Goal: Information Seeking & Learning: Learn about a topic

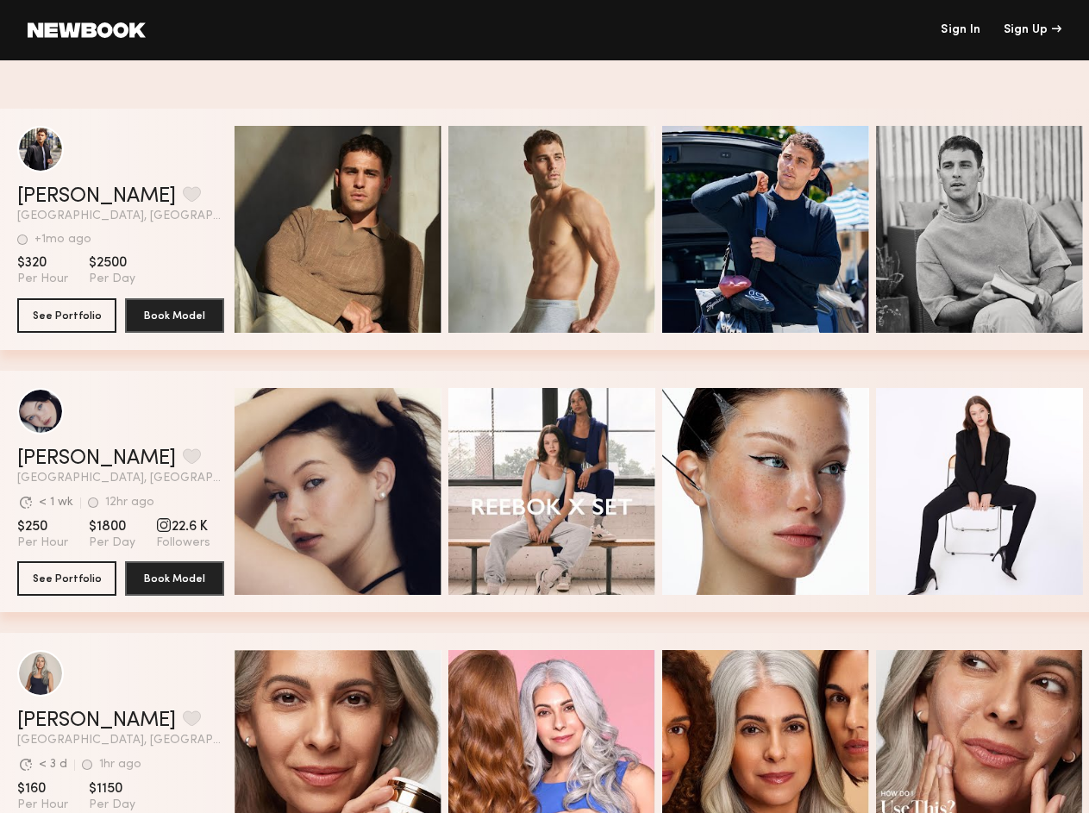
click at [1033, 30] on div "Sign Up" at bounding box center [1033, 30] width 58 height 12
click at [183, 196] on button "grid" at bounding box center [192, 194] width 18 height 16
click at [345, 229] on span "Quick Preview" at bounding box center [357, 231] width 104 height 16
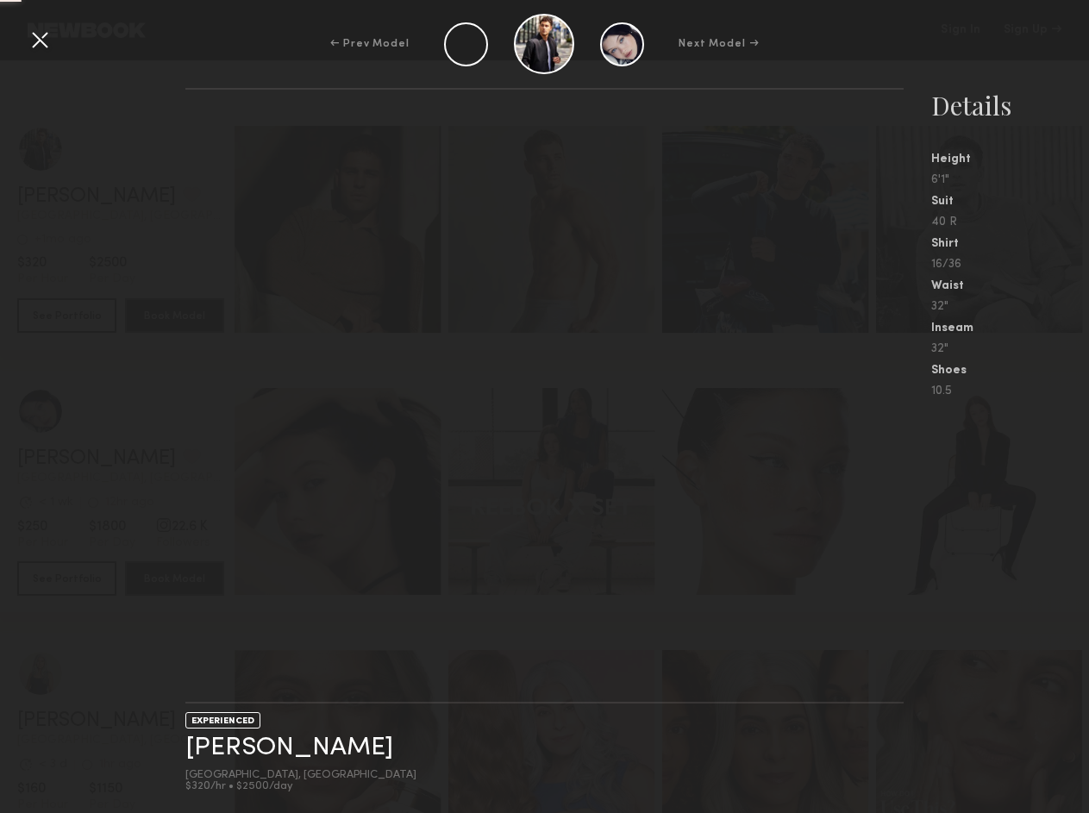
click at [559, 229] on span "Quick Preview" at bounding box center [570, 231] width 104 height 16
click at [773, 229] on nb-gallery-light at bounding box center [544, 396] width 719 height 616
click at [986, 229] on nb-gallery-model-stats "Details Height 6'1" Suit 40 R Shirt 16/36 Waist 32" Inseam 32" Shoes 10.5" at bounding box center [996, 450] width 185 height 725
click at [122, 458] on div "EXPERIENCED [PERSON_NAME] [GEOGRAPHIC_DATA], [GEOGRAPHIC_DATA] $320/hr • $2500/…" at bounding box center [544, 450] width 1089 height 725
click at [345, 492] on nb-gallery-light at bounding box center [544, 396] width 719 height 616
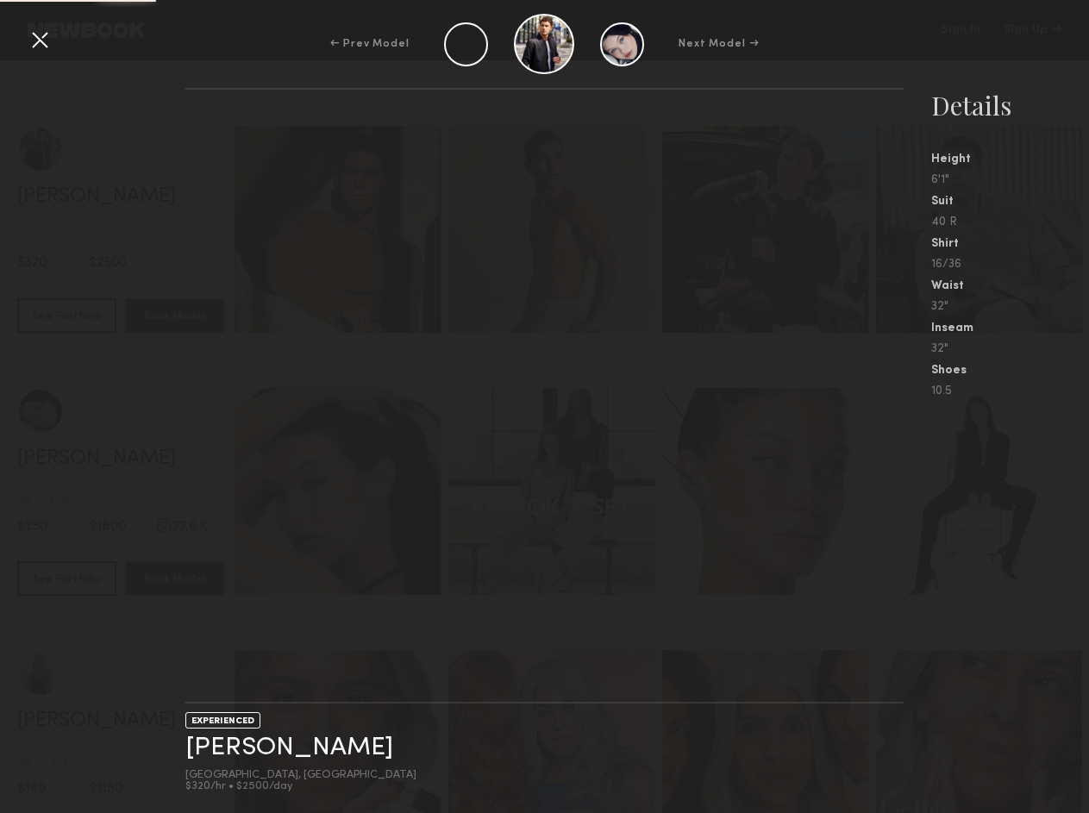
click at [559, 492] on nb-gallery-light at bounding box center [544, 396] width 719 height 616
click at [773, 492] on nb-gallery-light at bounding box center [544, 396] width 719 height 616
